Goal: Information Seeking & Learning: Learn about a topic

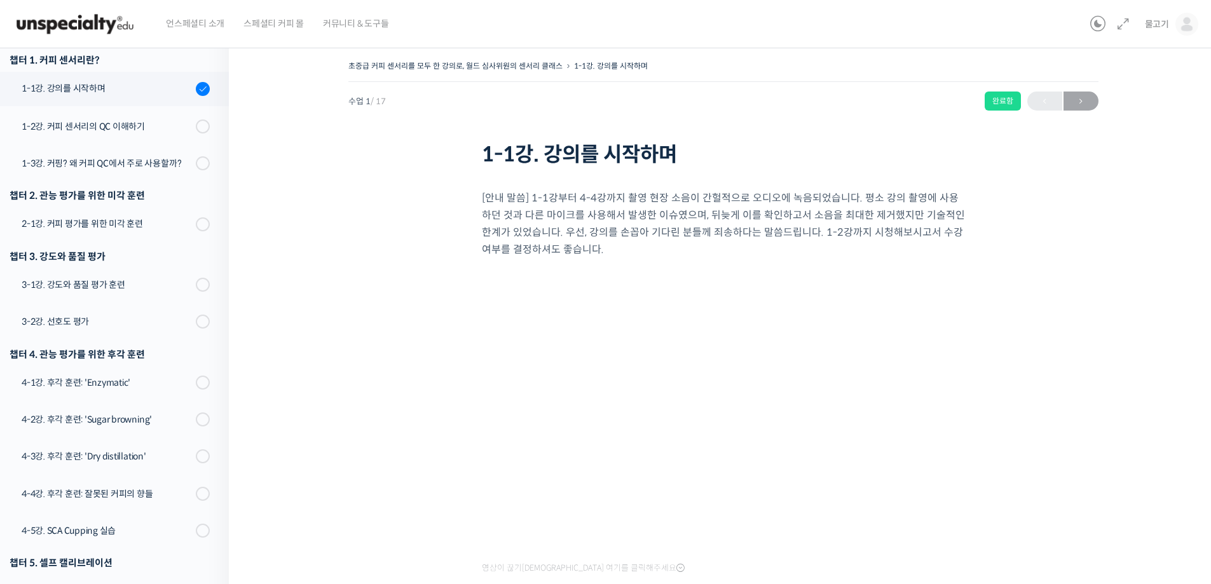
scroll to position [270, 0]
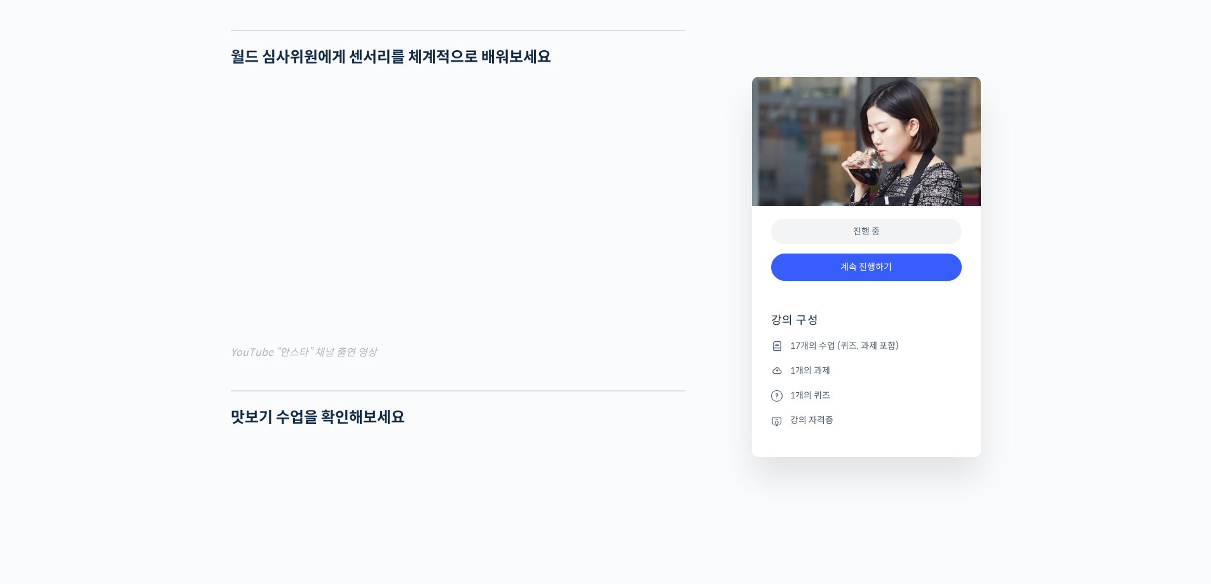
scroll to position [1017, 0]
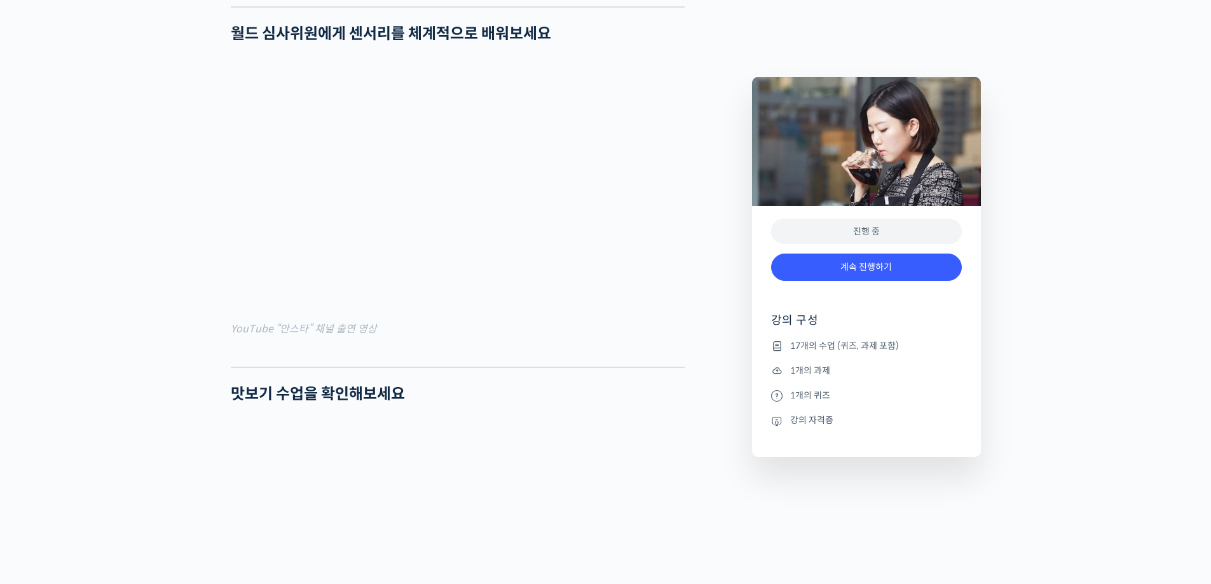
click at [868, 264] on link "계속 진행하기" at bounding box center [866, 267] width 191 height 27
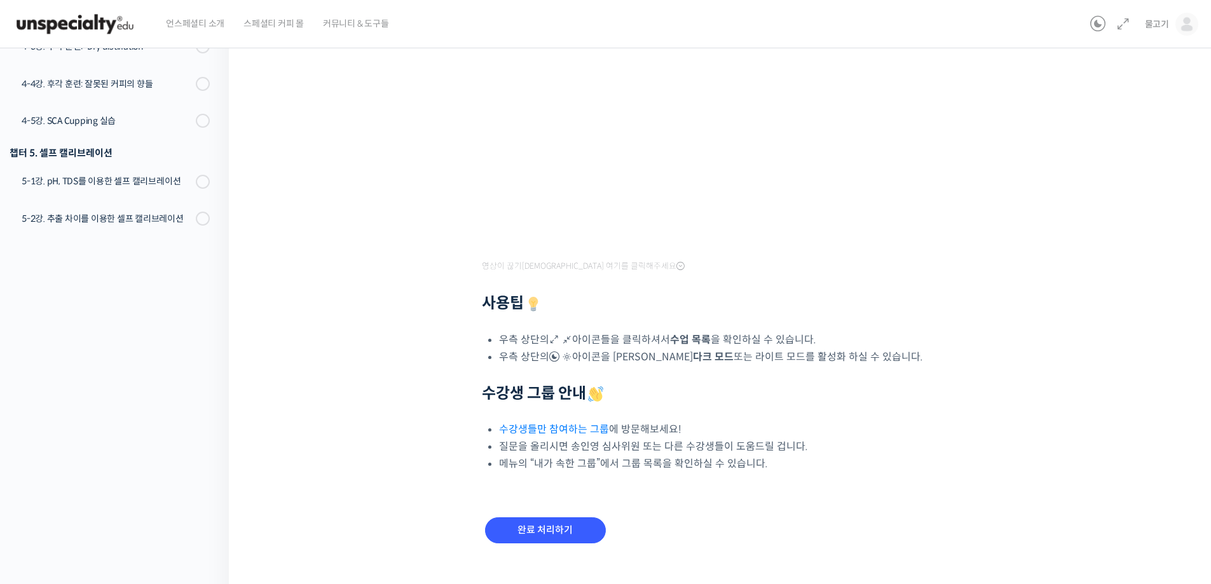
scroll to position [369, 0]
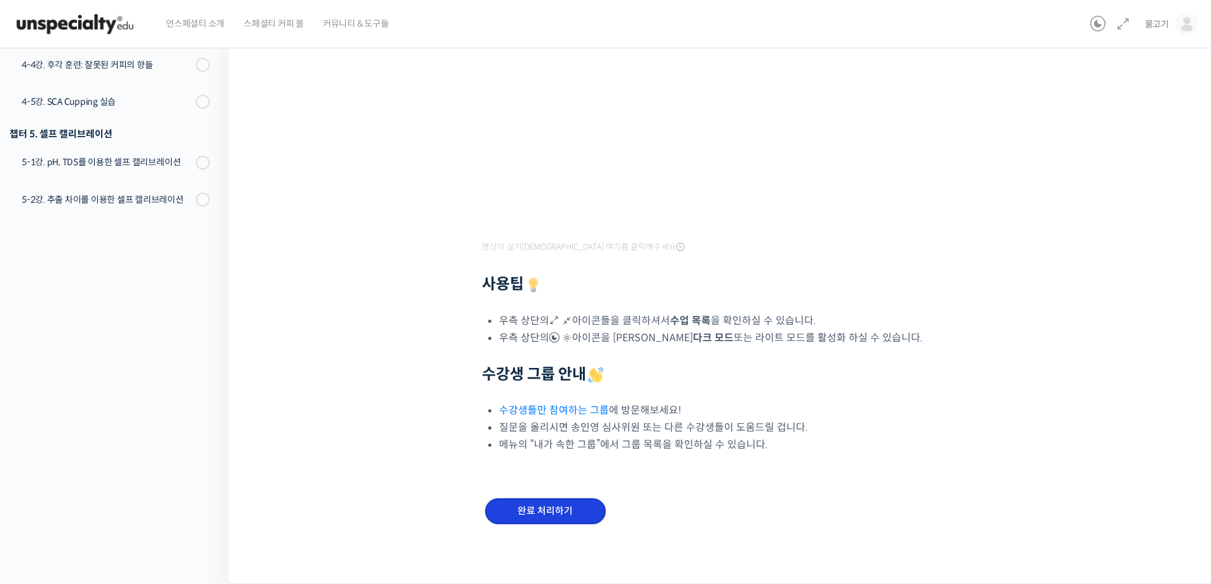
click at [552, 514] on input "완료 처리하기" at bounding box center [545, 511] width 121 height 26
